Goal: Information Seeking & Learning: Learn about a topic

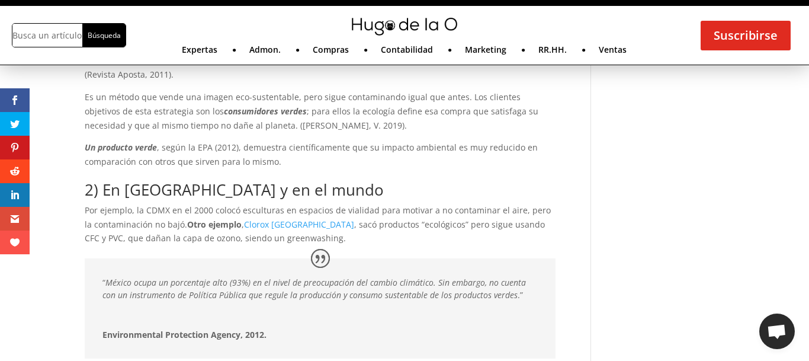
scroll to position [604, 0]
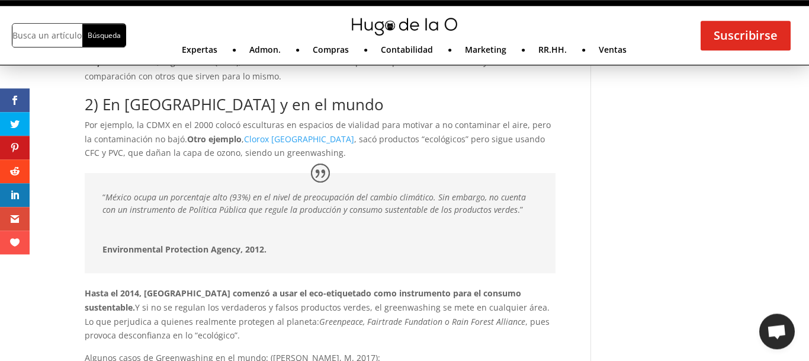
scroll to position [665, 0]
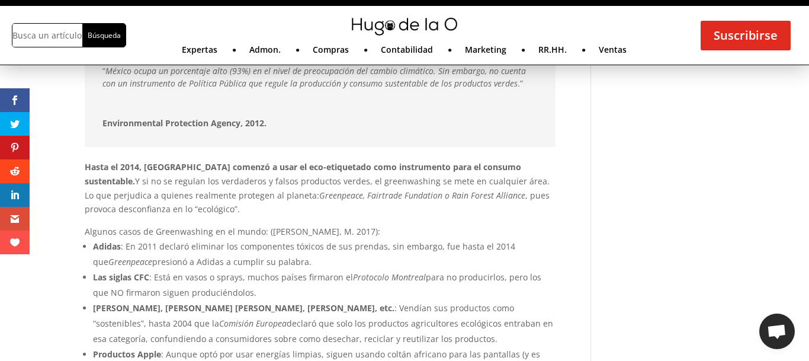
scroll to position [816, 0]
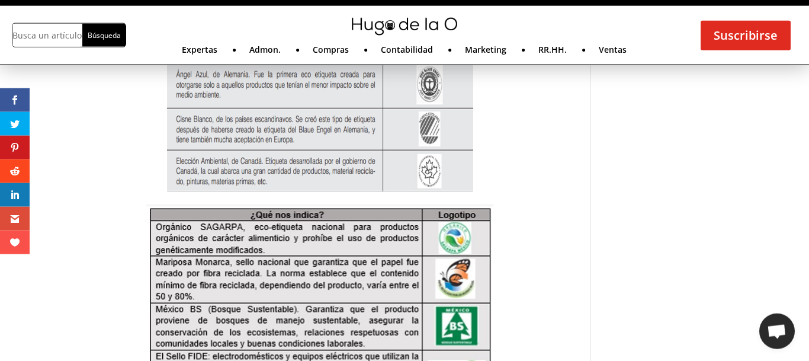
scroll to position [2175, 0]
